Goal: Information Seeking & Learning: Learn about a topic

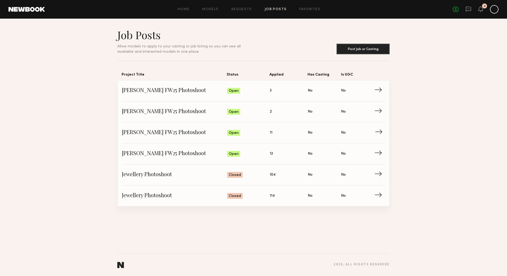
click at [309, 130] on span "No" at bounding box center [310, 133] width 5 height 6
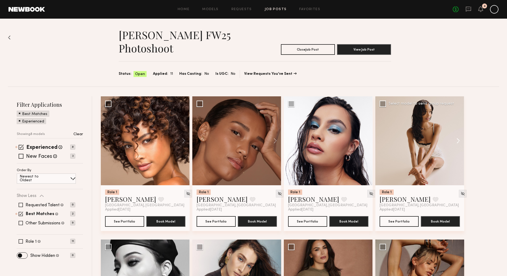
click at [459, 139] on button at bounding box center [455, 140] width 17 height 89
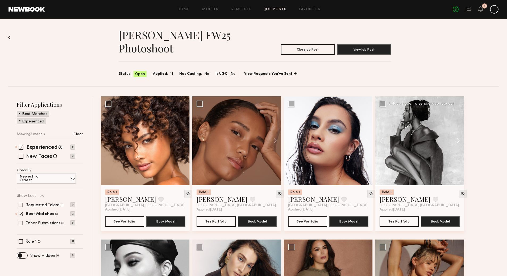
click at [459, 140] on button at bounding box center [455, 140] width 17 height 89
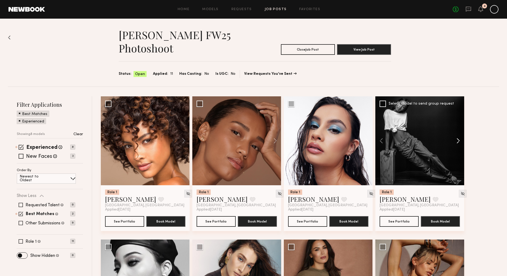
click at [459, 140] on button at bounding box center [455, 140] width 17 height 89
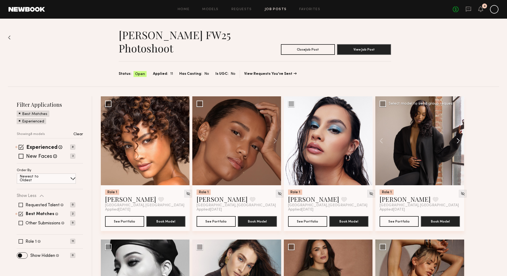
click at [459, 140] on button at bounding box center [455, 140] width 17 height 89
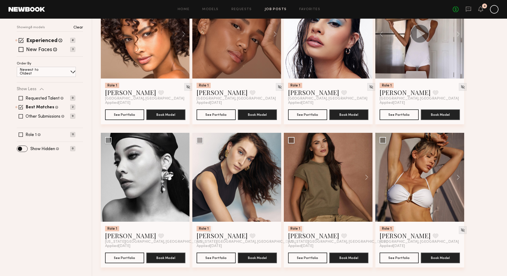
scroll to position [107, 0]
click at [367, 178] on button at bounding box center [364, 177] width 17 height 89
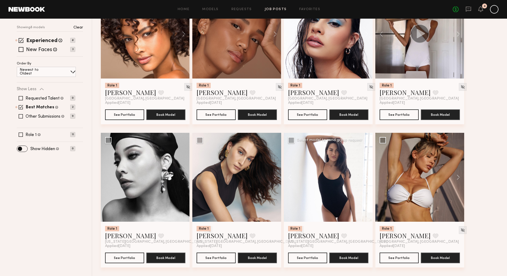
click at [367, 178] on button at bounding box center [364, 177] width 17 height 89
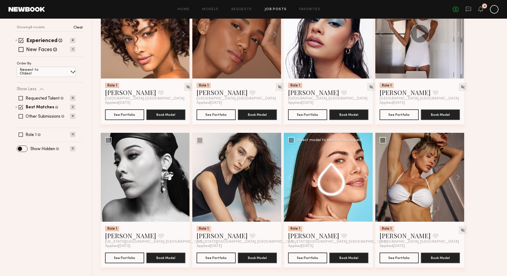
click at [368, 178] on button at bounding box center [364, 177] width 17 height 89
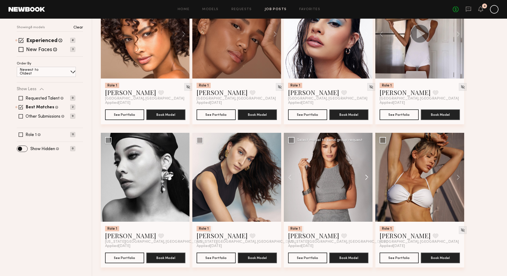
click at [368, 178] on button at bounding box center [364, 177] width 17 height 89
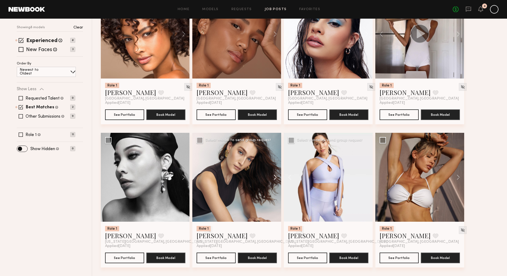
click at [276, 178] on button at bounding box center [272, 177] width 17 height 89
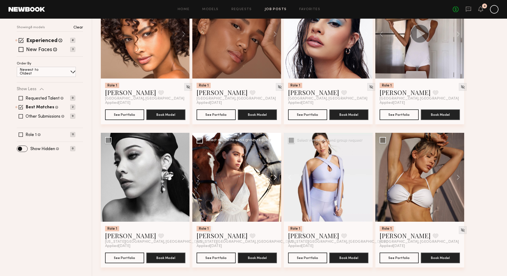
click at [276, 178] on button at bounding box center [272, 177] width 17 height 89
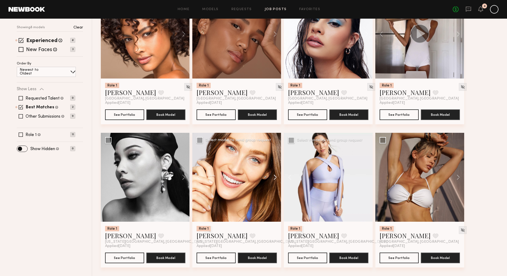
click at [274, 176] on button at bounding box center [272, 177] width 17 height 89
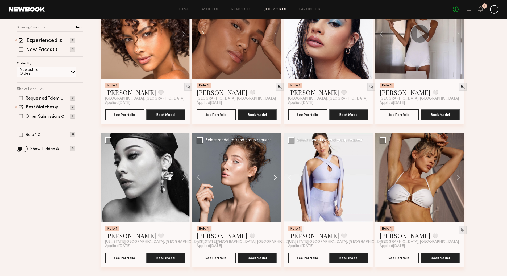
click at [274, 176] on button at bounding box center [272, 177] width 17 height 89
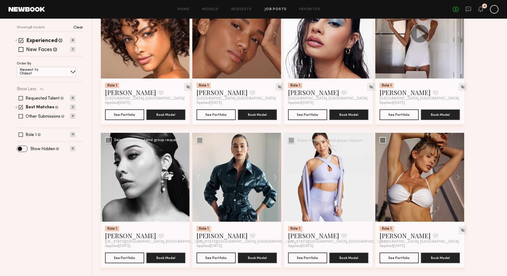
click at [183, 178] on button at bounding box center [181, 177] width 17 height 89
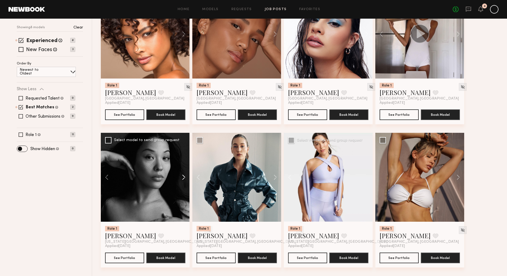
click at [183, 178] on button at bounding box center [181, 177] width 17 height 89
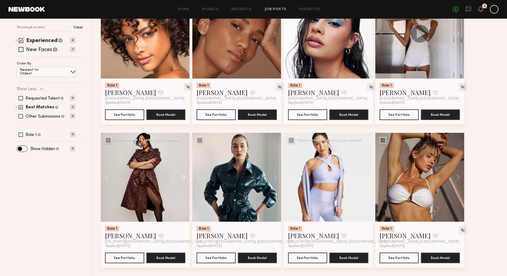
click at [183, 178] on button at bounding box center [181, 177] width 17 height 89
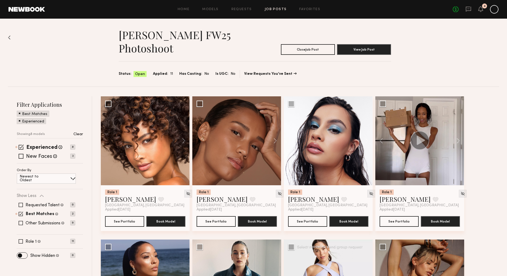
scroll to position [0, 0]
click at [8, 37] on img at bounding box center [9, 37] width 3 height 4
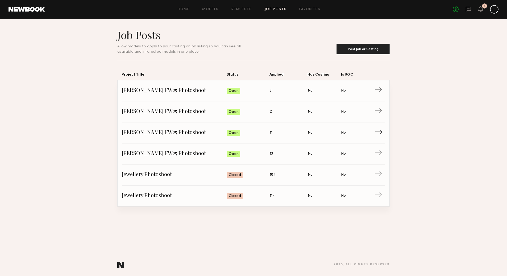
click at [289, 136] on span "Applied: 11" at bounding box center [289, 133] width 38 height 8
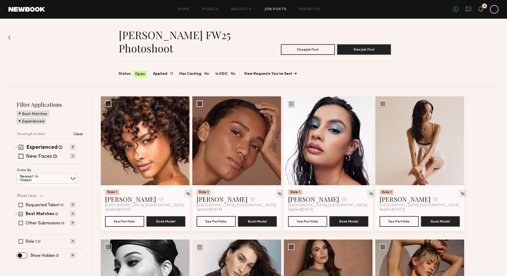
click at [9, 36] on img at bounding box center [9, 37] width 3 height 4
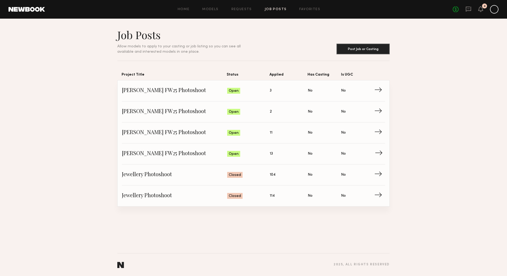
click at [279, 151] on span "Applied: 13" at bounding box center [289, 154] width 38 height 8
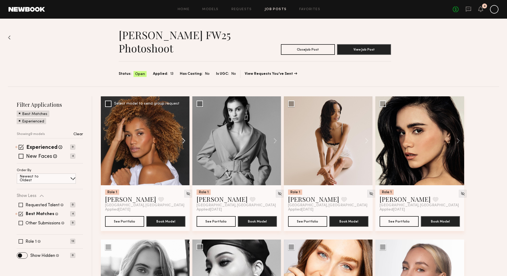
click at [183, 140] on button at bounding box center [181, 140] width 17 height 89
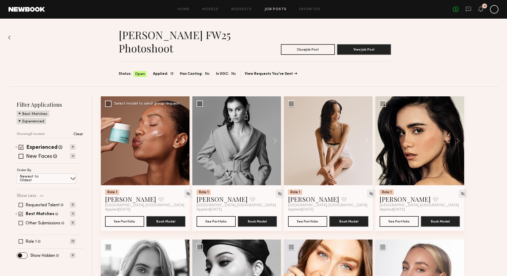
click at [183, 140] on button at bounding box center [181, 140] width 17 height 89
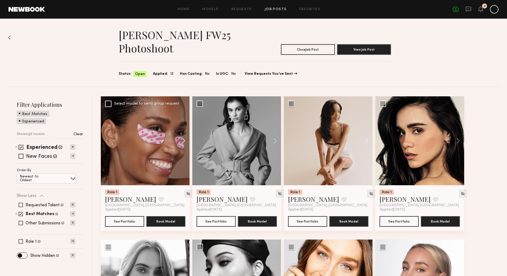
click at [184, 142] on button at bounding box center [181, 140] width 17 height 89
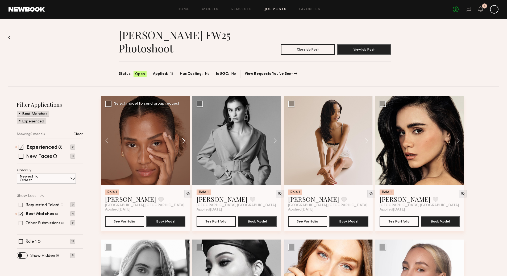
click at [184, 142] on button at bounding box center [181, 140] width 17 height 89
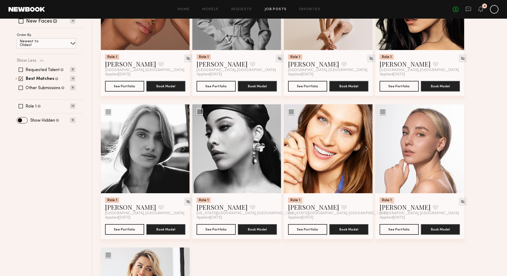
scroll to position [144, 0]
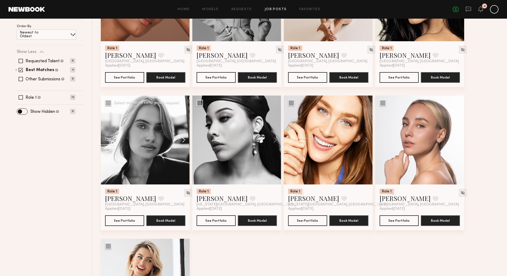
click at [183, 141] on button at bounding box center [181, 140] width 17 height 89
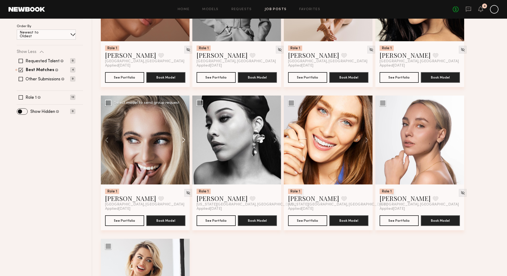
click at [183, 141] on button at bounding box center [181, 140] width 17 height 89
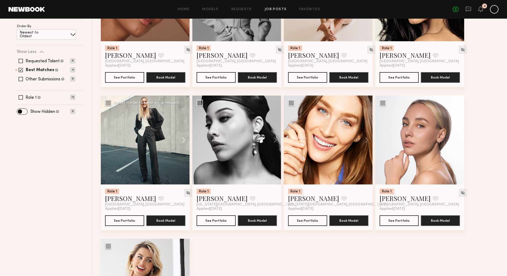
click at [183, 141] on button at bounding box center [181, 140] width 17 height 89
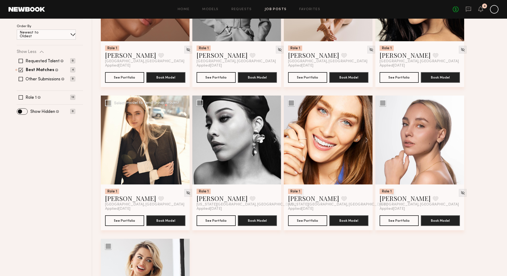
click at [183, 141] on button at bounding box center [181, 140] width 17 height 89
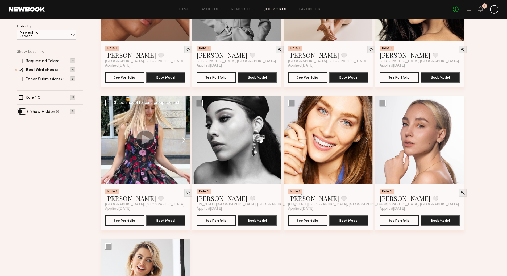
click at [184, 141] on button at bounding box center [181, 140] width 17 height 89
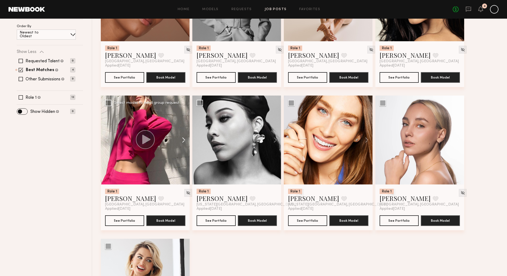
click at [184, 141] on button at bounding box center [181, 140] width 17 height 89
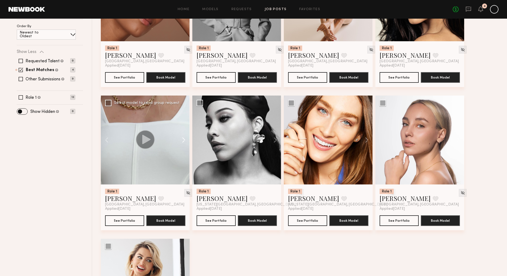
click at [184, 141] on button at bounding box center [181, 140] width 17 height 89
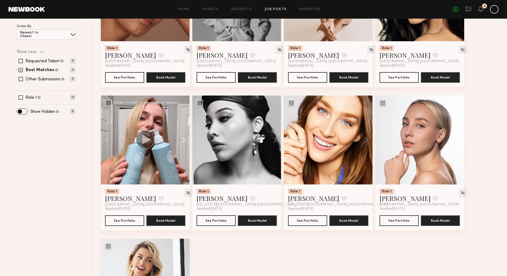
click at [184, 141] on button at bounding box center [181, 140] width 17 height 89
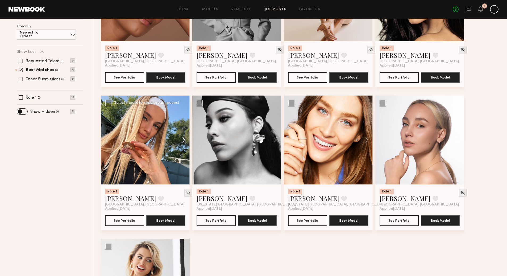
click at [184, 141] on button at bounding box center [181, 140] width 17 height 89
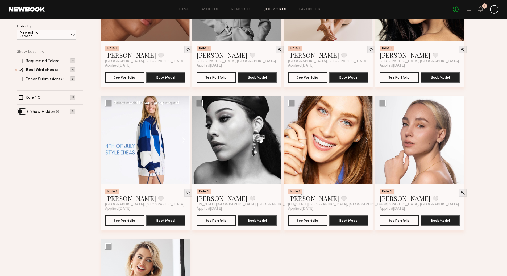
click at [184, 141] on button at bounding box center [181, 140] width 17 height 89
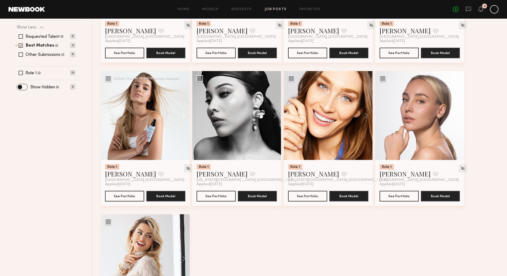
scroll to position [177, 0]
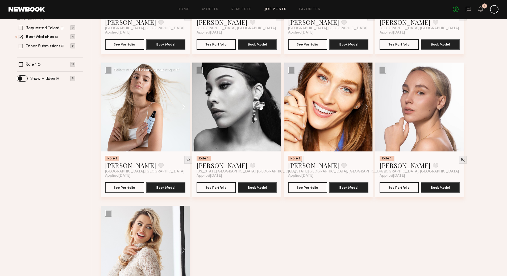
click at [184, 108] on button at bounding box center [181, 107] width 17 height 89
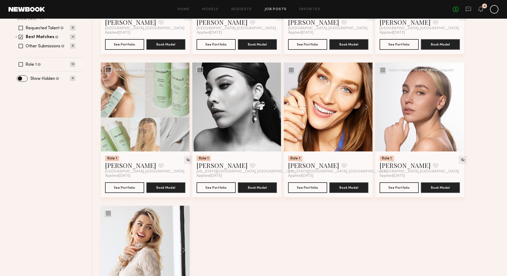
click at [460, 107] on button at bounding box center [455, 107] width 17 height 89
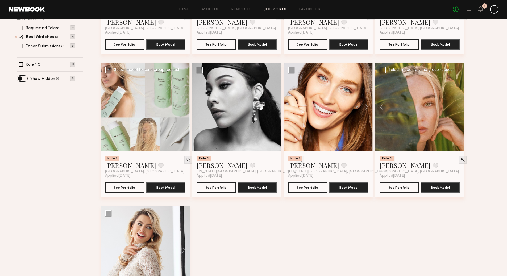
click at [460, 107] on button at bounding box center [455, 107] width 17 height 89
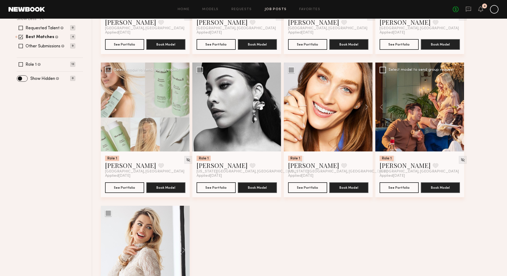
click at [460, 107] on button at bounding box center [455, 107] width 17 height 89
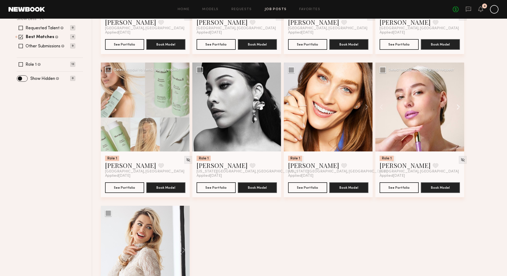
click at [460, 107] on button at bounding box center [455, 107] width 17 height 89
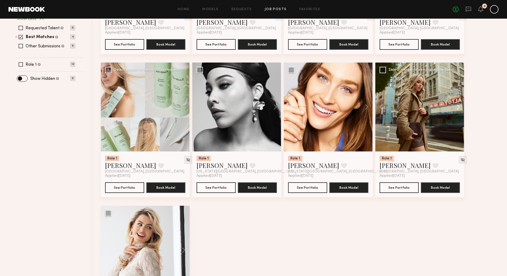
click at [460, 107] on button at bounding box center [455, 107] width 17 height 89
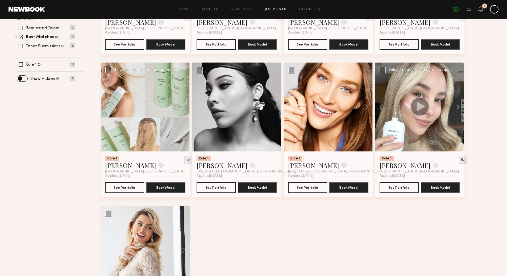
click at [460, 107] on button at bounding box center [455, 107] width 17 height 89
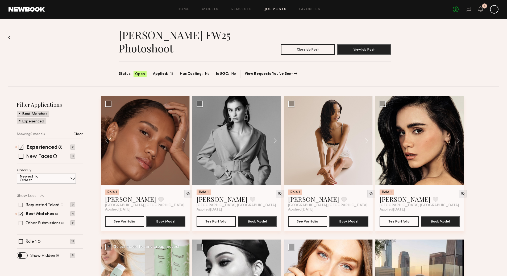
scroll to position [0, 0]
click at [9, 37] on img at bounding box center [9, 37] width 3 height 4
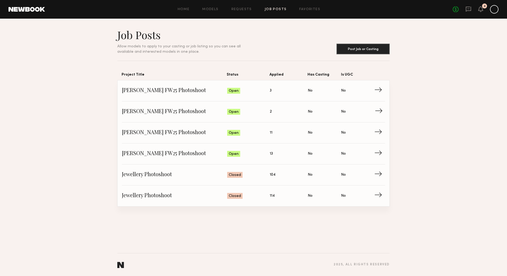
click at [307, 113] on span "Applied: 2" at bounding box center [289, 112] width 38 height 8
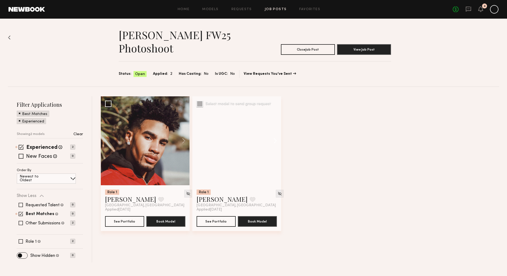
click at [277, 141] on button at bounding box center [272, 140] width 17 height 89
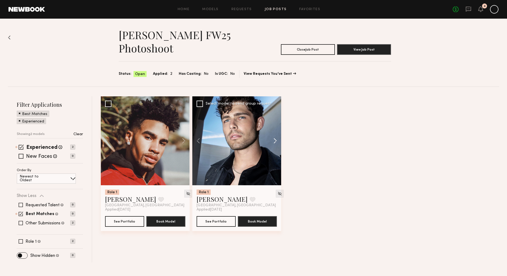
click at [276, 141] on button at bounding box center [272, 140] width 17 height 89
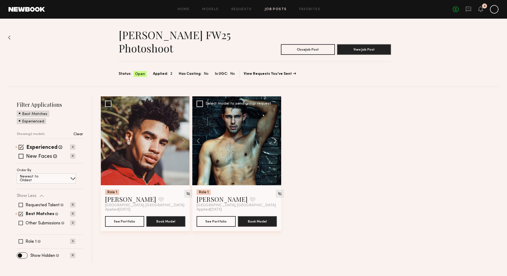
click at [276, 141] on button at bounding box center [272, 140] width 17 height 89
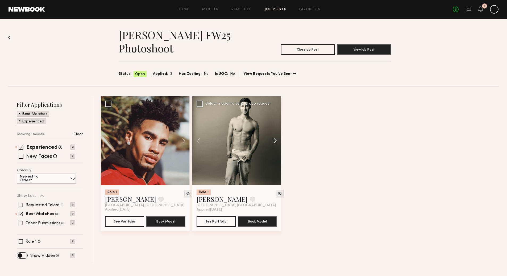
click at [276, 141] on button at bounding box center [272, 140] width 17 height 89
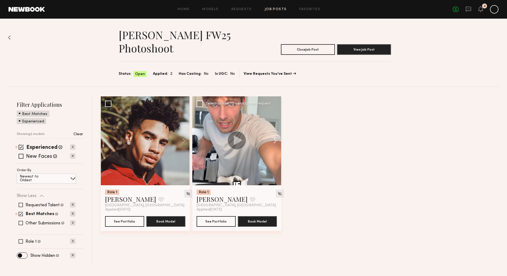
click at [275, 141] on button at bounding box center [272, 140] width 17 height 89
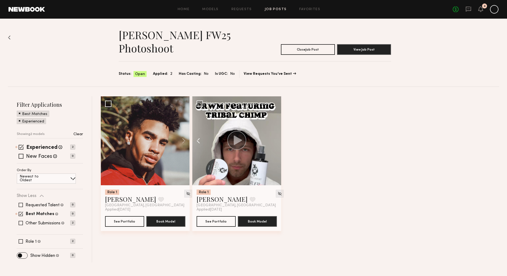
click at [197, 142] on button at bounding box center [200, 140] width 17 height 89
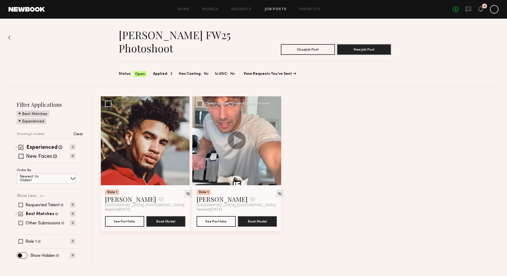
click at [197, 142] on button at bounding box center [200, 140] width 17 height 89
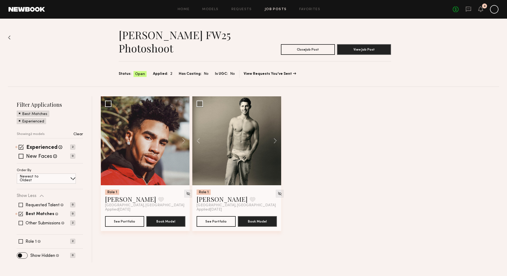
click at [11, 36] on div "Allison Quaid FW25 Photoshoot Close Job Post View Job Post Status: Open Applied…" at bounding box center [253, 53] width 491 height 68
click at [10, 37] on img at bounding box center [9, 37] width 3 height 4
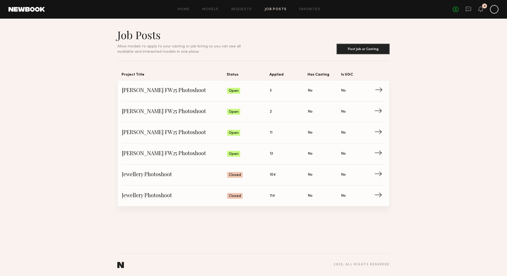
click at [298, 96] on link "Allison Quaid FW25 Photoshoot Status: Open Applied: 3 Has Casting: No Is UGC: N…" at bounding box center [254, 90] width 264 height 21
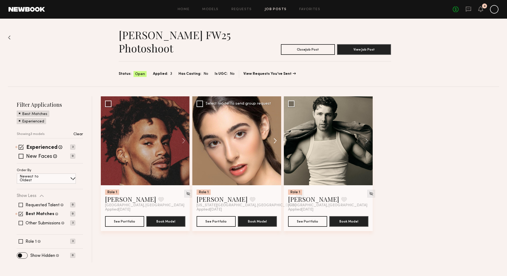
click at [276, 140] on button at bounding box center [272, 140] width 17 height 89
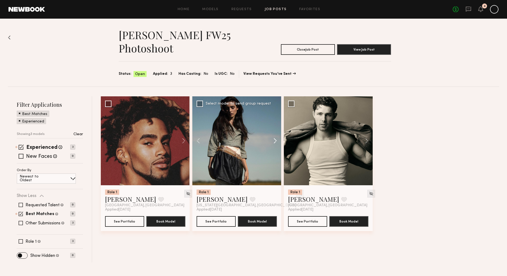
click at [275, 140] on button at bounding box center [272, 140] width 17 height 89
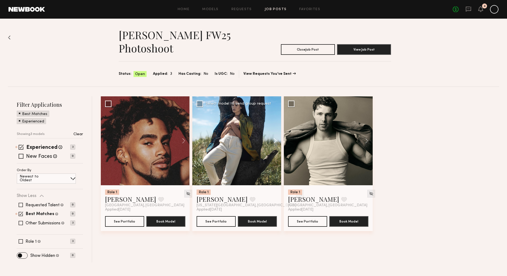
click at [275, 140] on button at bounding box center [272, 140] width 17 height 89
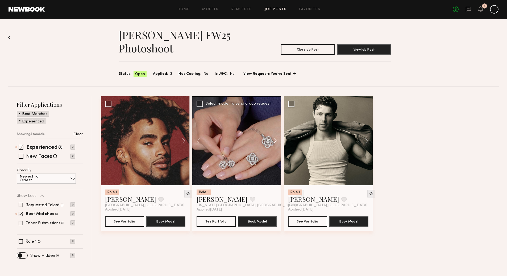
click at [275, 140] on button at bounding box center [272, 140] width 17 height 89
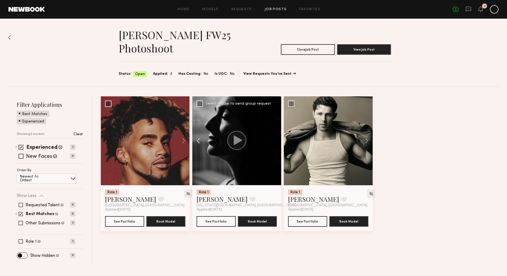
click at [197, 139] on button at bounding box center [200, 140] width 17 height 89
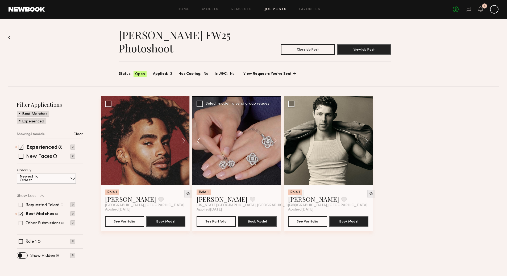
click at [197, 139] on button at bounding box center [200, 140] width 17 height 89
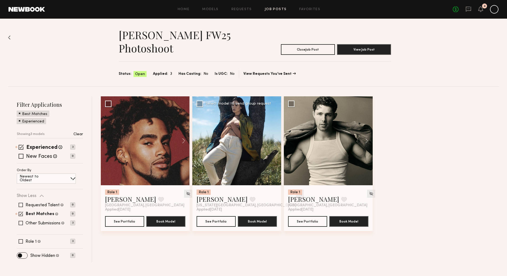
click at [298, 194] on img at bounding box center [300, 193] width 5 height 5
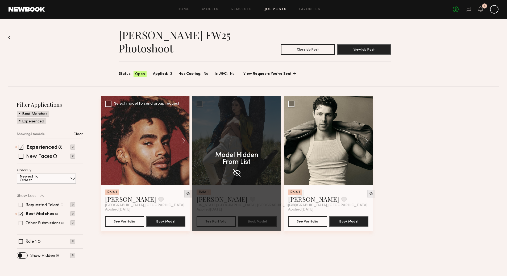
click at [186, 193] on img at bounding box center [188, 193] width 5 height 5
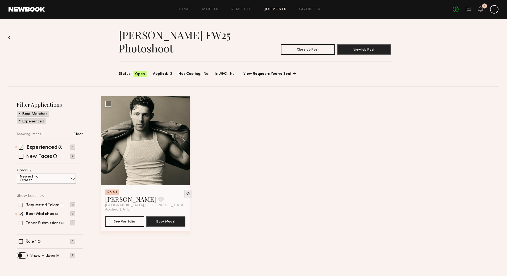
scroll to position [0, 0]
click at [10, 37] on img at bounding box center [9, 37] width 3 height 4
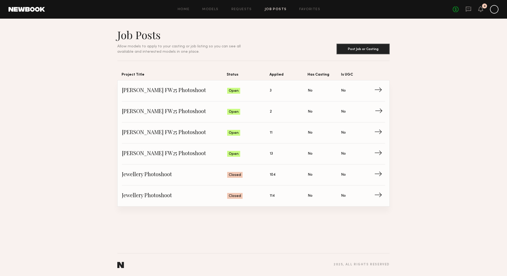
click at [344, 117] on link "Allison Quaid FW25 Photoshoot Status: Open Applied: 2 Has Casting: No Is UGC: N…" at bounding box center [254, 111] width 264 height 21
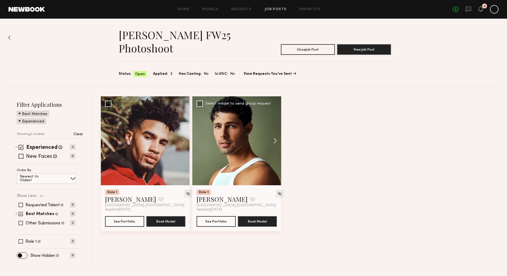
click at [274, 142] on button at bounding box center [272, 140] width 17 height 89
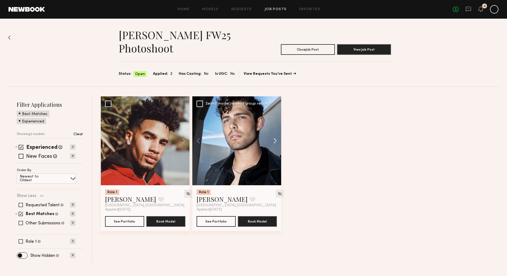
click at [274, 142] on button at bounding box center [272, 140] width 17 height 89
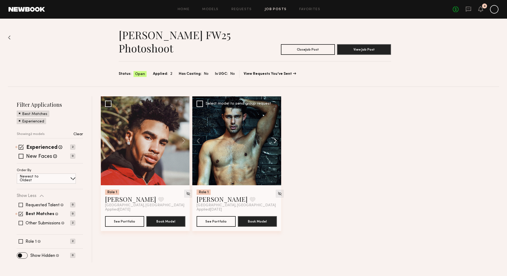
click at [274, 142] on button at bounding box center [272, 140] width 17 height 89
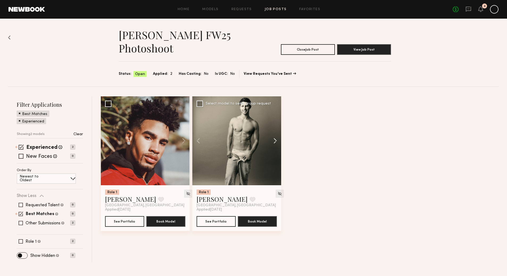
click at [274, 142] on button at bounding box center [272, 140] width 17 height 89
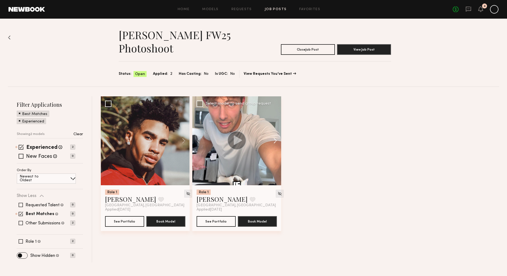
click at [276, 142] on button at bounding box center [272, 140] width 17 height 89
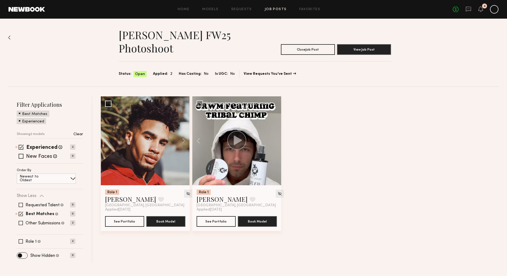
click at [276, 142] on div at bounding box center [236, 140] width 89 height 89
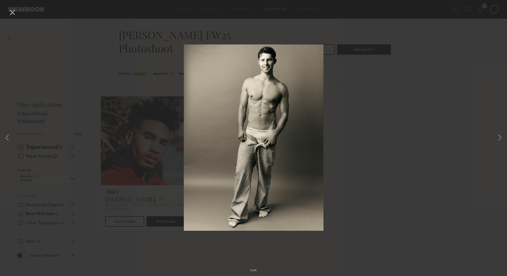
click at [9, 11] on button at bounding box center [12, 13] width 9 height 10
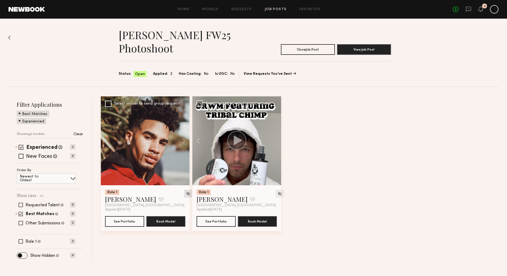
click at [186, 192] on img at bounding box center [188, 193] width 5 height 5
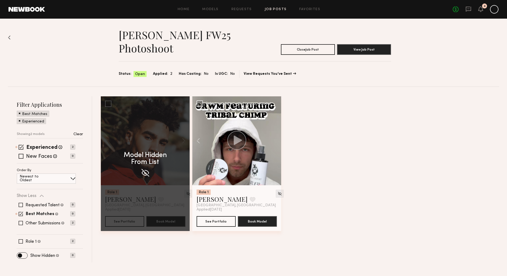
click at [9, 36] on img at bounding box center [9, 37] width 3 height 4
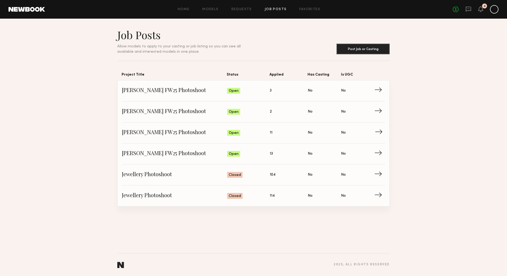
click at [259, 133] on span "Status: Open" at bounding box center [248, 133] width 43 height 8
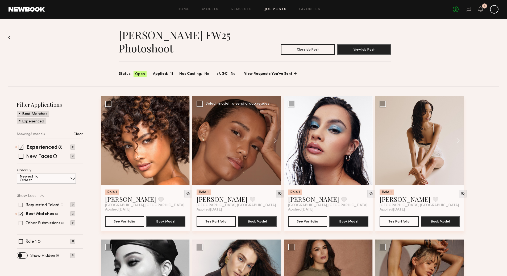
click at [278, 192] on img at bounding box center [280, 193] width 5 height 5
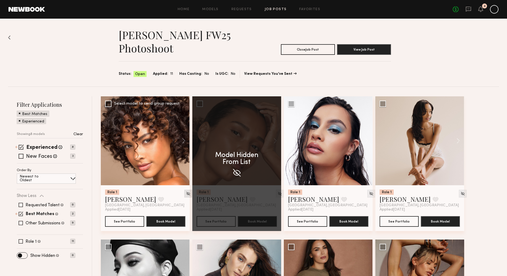
click at [186, 194] on img at bounding box center [188, 193] width 5 height 5
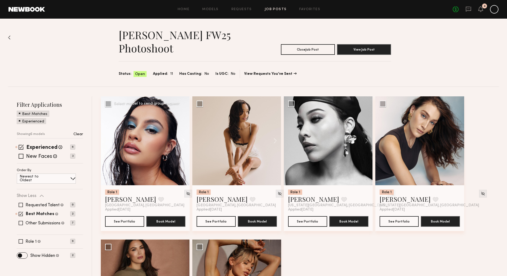
click at [185, 142] on button at bounding box center [181, 140] width 17 height 89
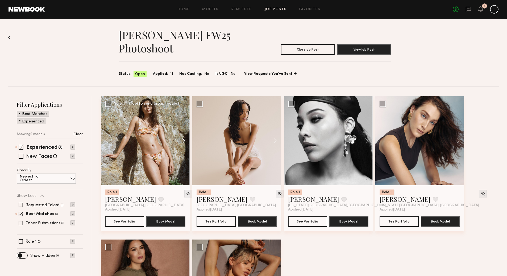
click at [185, 142] on button at bounding box center [181, 140] width 17 height 89
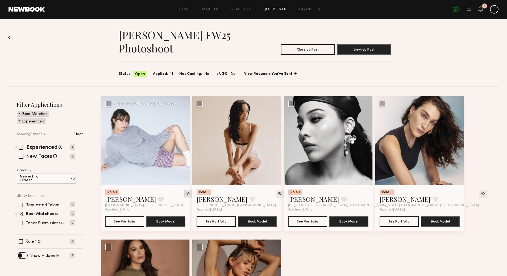
click at [186, 194] on img at bounding box center [188, 193] width 5 height 5
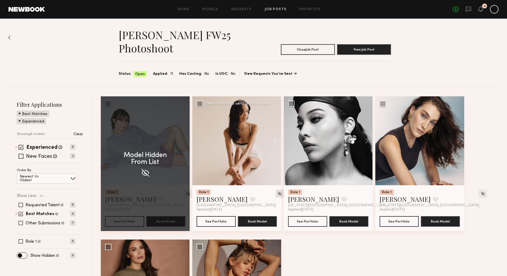
click at [278, 194] on img at bounding box center [280, 193] width 5 height 5
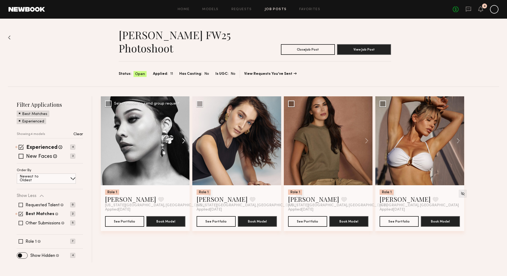
click at [184, 142] on button at bounding box center [181, 140] width 17 height 89
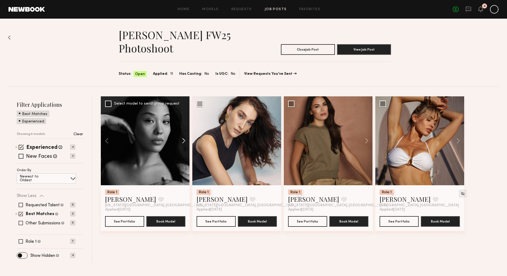
click at [184, 142] on button at bounding box center [181, 140] width 17 height 89
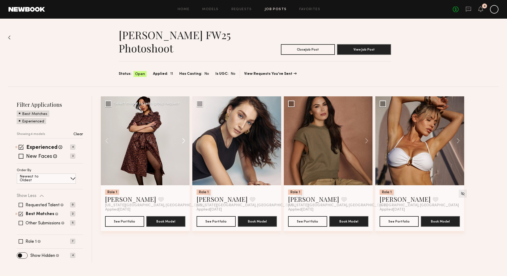
click at [184, 142] on button at bounding box center [181, 140] width 17 height 89
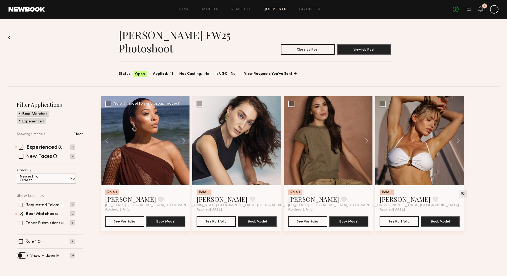
scroll to position [0, 0]
click at [206, 192] on img at bounding box center [208, 193] width 5 height 5
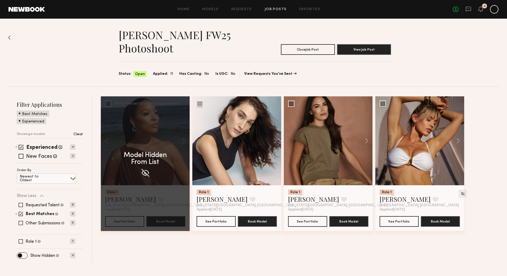
scroll to position [0, 0]
click at [275, 142] on div "Model Hidden From List Role 1 Ashley S. Favorite New York City, NY Applied 09/2…" at bounding box center [301, 167] width 401 height 143
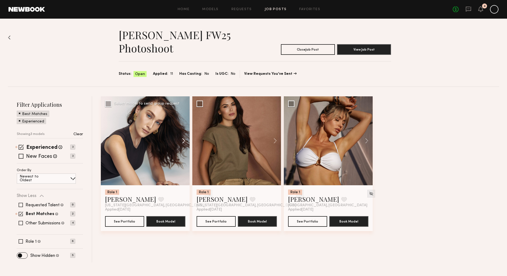
click at [184, 141] on button at bounding box center [181, 140] width 17 height 89
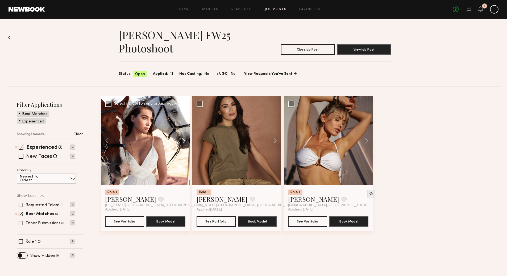
click at [184, 141] on button at bounding box center [181, 140] width 17 height 89
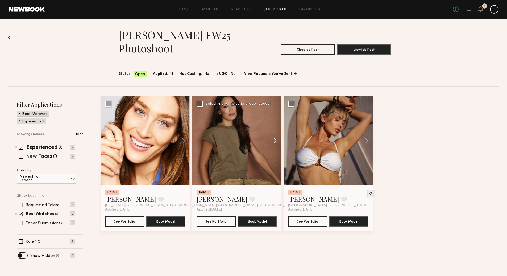
click at [276, 141] on button at bounding box center [272, 140] width 17 height 89
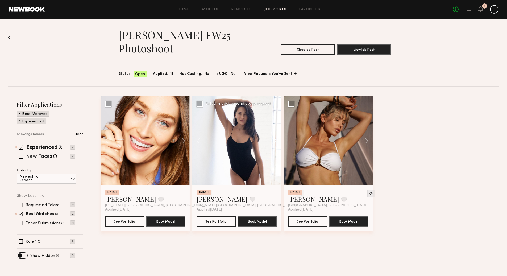
click at [276, 141] on button at bounding box center [272, 140] width 17 height 89
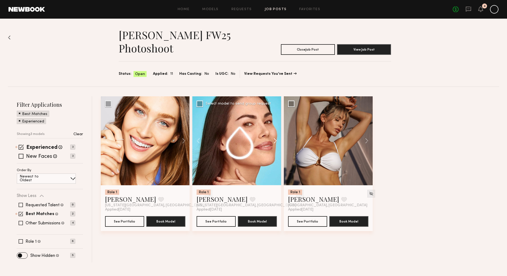
click at [276, 141] on button at bounding box center [272, 140] width 17 height 89
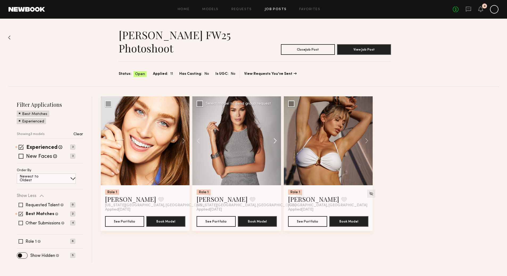
click at [277, 142] on button at bounding box center [272, 140] width 17 height 89
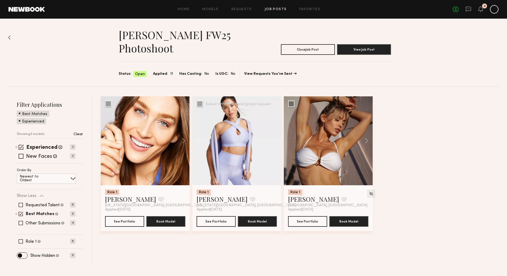
click at [277, 142] on div at bounding box center [236, 140] width 89 height 89
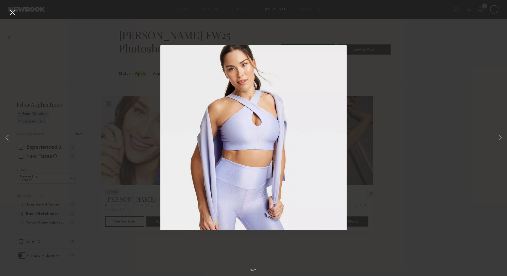
click at [399, 87] on div "5 of 5" at bounding box center [253, 138] width 507 height 276
click at [14, 13] on button at bounding box center [12, 13] width 9 height 10
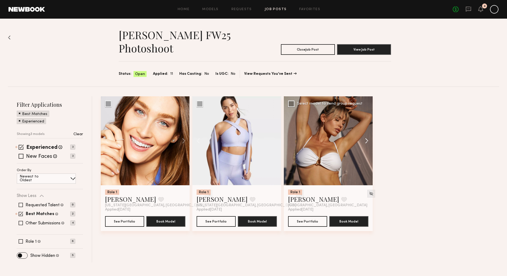
scroll to position [0, 0]
click at [368, 141] on button at bounding box center [364, 140] width 17 height 89
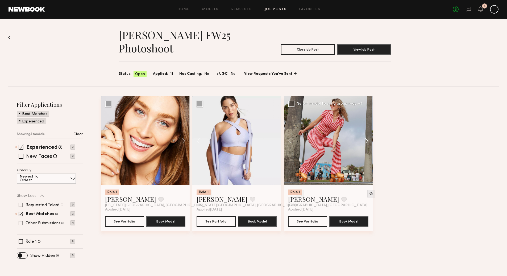
click at [368, 141] on button at bounding box center [364, 140] width 17 height 89
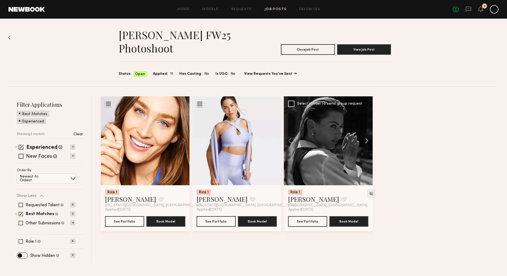
click at [368, 141] on button at bounding box center [364, 140] width 17 height 89
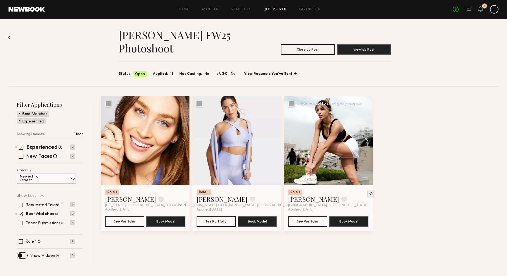
click at [368, 141] on button at bounding box center [364, 140] width 17 height 89
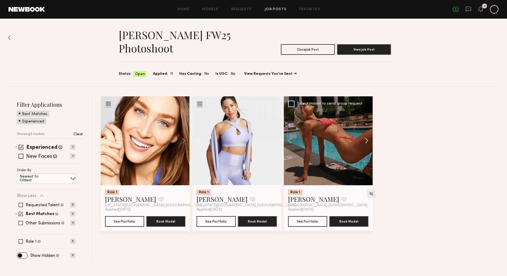
click at [368, 141] on button at bounding box center [364, 140] width 17 height 89
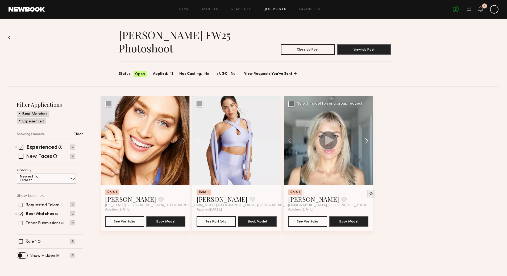
click at [368, 141] on button at bounding box center [364, 140] width 17 height 89
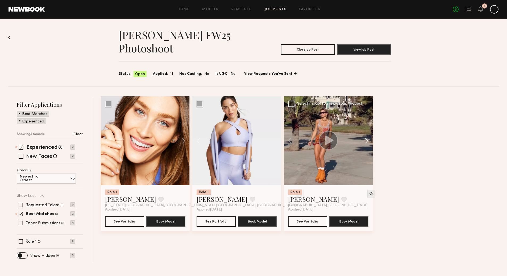
click at [368, 141] on button at bounding box center [364, 140] width 17 height 89
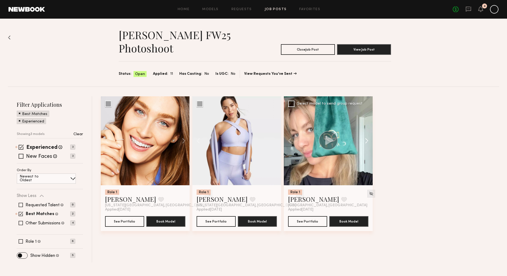
click at [368, 141] on button at bounding box center [364, 140] width 17 height 89
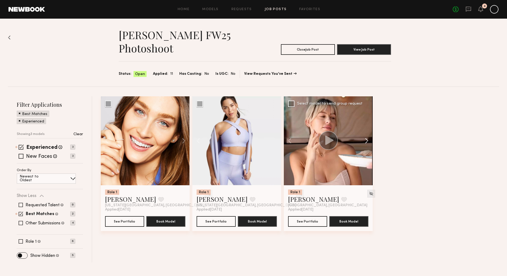
click at [368, 141] on button at bounding box center [364, 140] width 17 height 89
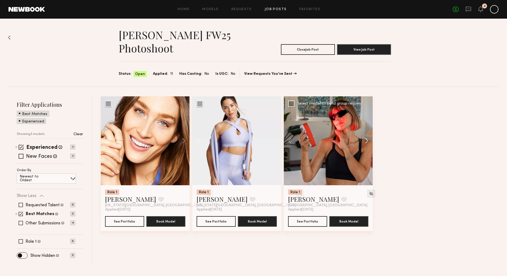
click at [368, 141] on button at bounding box center [364, 140] width 17 height 89
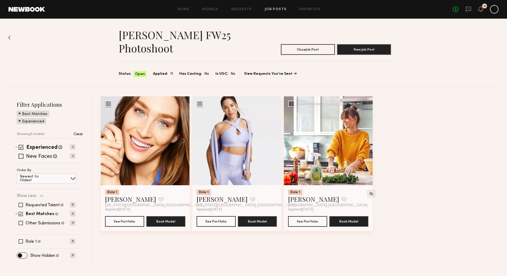
scroll to position [0, 0]
click at [206, 191] on img at bounding box center [208, 193] width 5 height 5
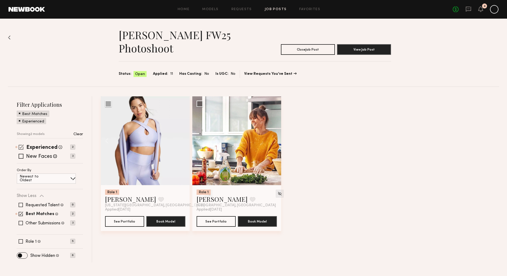
click at [22, 146] on span at bounding box center [21, 147] width 5 height 5
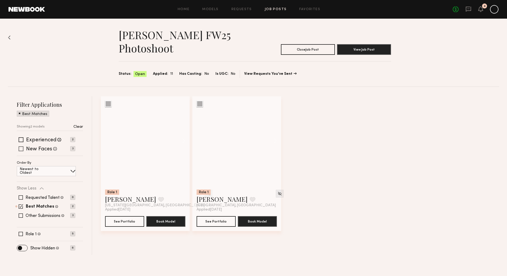
click at [20, 150] on span at bounding box center [21, 148] width 5 height 5
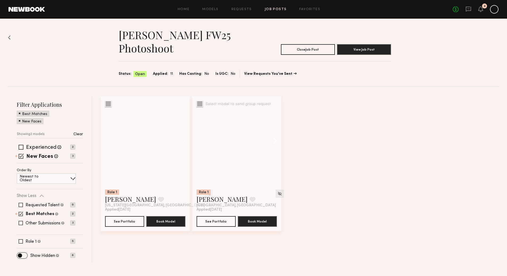
click at [275, 142] on button at bounding box center [272, 140] width 17 height 89
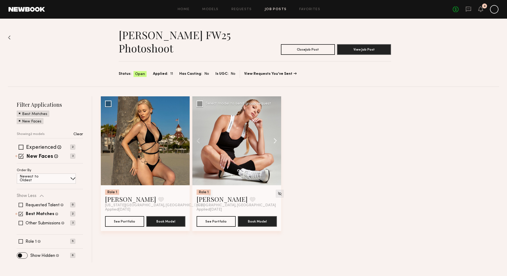
click at [275, 142] on button at bounding box center [272, 140] width 17 height 89
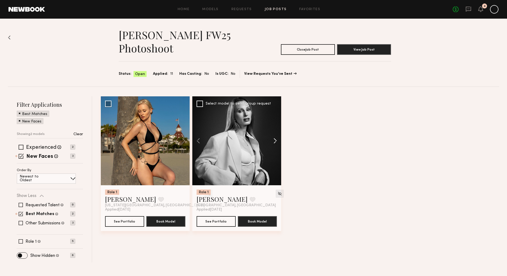
click at [275, 142] on button at bounding box center [272, 140] width 17 height 89
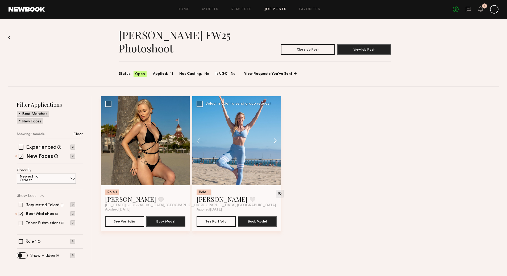
click at [275, 142] on button at bounding box center [272, 140] width 17 height 89
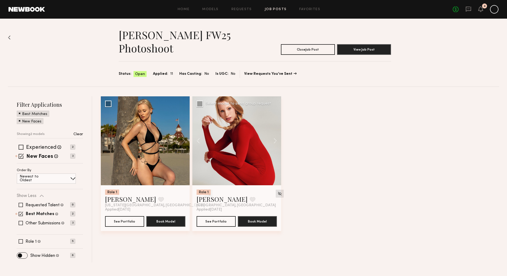
click at [278, 193] on img at bounding box center [280, 193] width 5 height 5
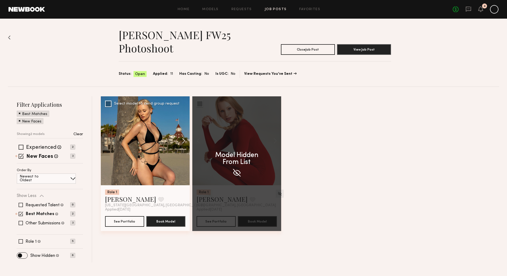
click at [183, 142] on button at bounding box center [181, 140] width 17 height 89
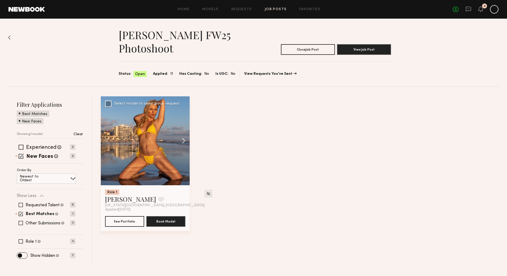
click at [183, 142] on button at bounding box center [181, 140] width 17 height 89
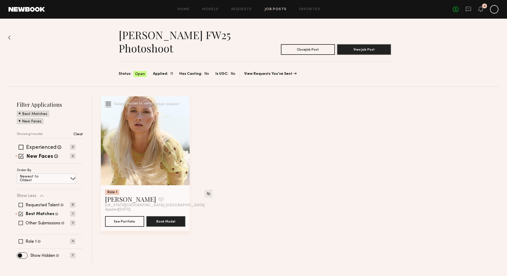
click at [183, 142] on button at bounding box center [181, 140] width 17 height 89
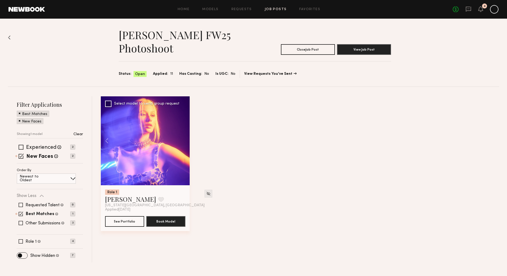
click at [183, 142] on div at bounding box center [145, 140] width 89 height 89
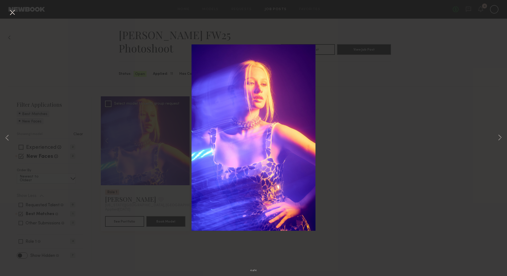
click at [12, 14] on button at bounding box center [12, 13] width 9 height 10
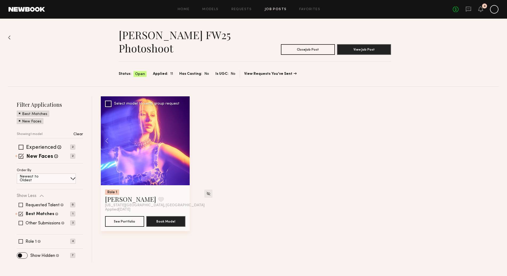
click at [9, 40] on div at bounding box center [9, 60] width 3 height 51
click at [9, 38] on img at bounding box center [9, 37] width 3 height 4
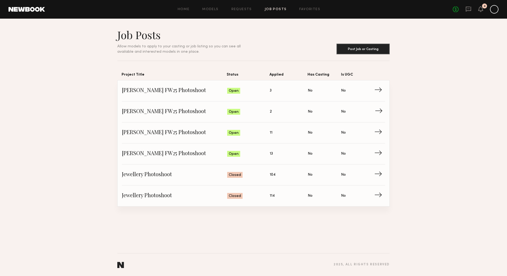
click at [331, 114] on span "Has Casting: No" at bounding box center [324, 112] width 33 height 8
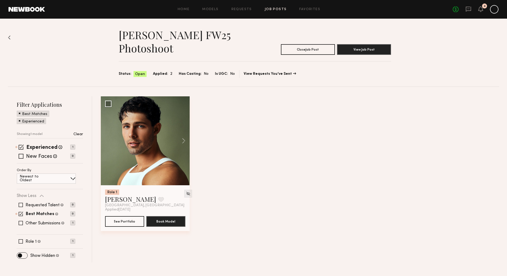
click at [14, 154] on div "Filter Applications Best Matches Experienced Showing 1 model Clear Experienced …" at bounding box center [50, 179] width 84 height 166
click at [21, 155] on span at bounding box center [21, 156] width 5 height 5
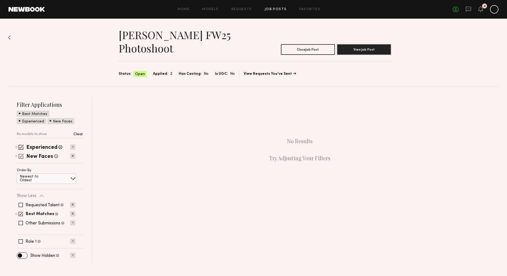
click at [21, 155] on span at bounding box center [21, 156] width 5 height 5
click at [11, 37] on div "Allison Quaid FW25 Photoshoot Close Job Post View Job Post Status: Open Applied…" at bounding box center [253, 53] width 491 height 68
click at [8, 38] on div "Allison Quaid FW25 Photoshoot Close Job Post View Job Post Status: Open Applied…" at bounding box center [253, 141] width 507 height 244
click at [9, 37] on img at bounding box center [9, 37] width 3 height 4
